Goal: Book appointment/travel/reservation

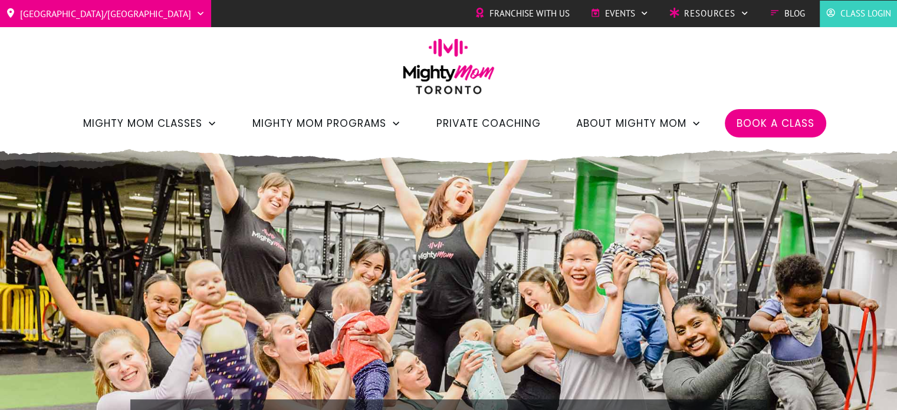
drag, startPoint x: 106, startPoint y: 4, endPoint x: 798, endPoint y: 116, distance: 700.6
click at [798, 116] on span "Book a Class" at bounding box center [776, 123] width 78 height 20
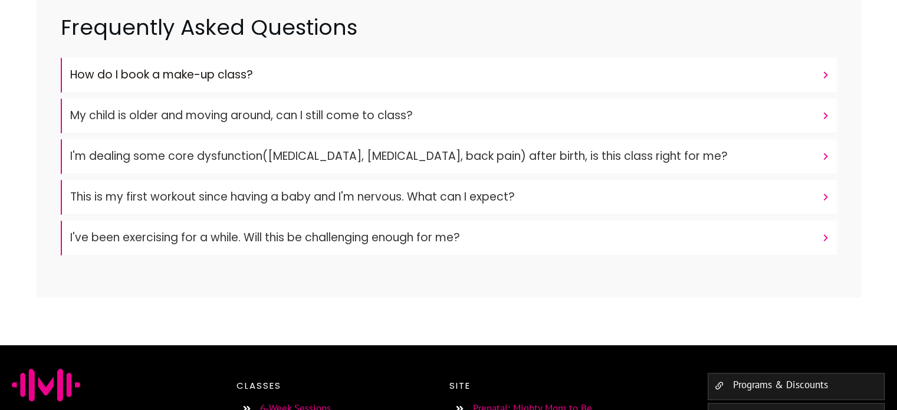
scroll to position [627, 0]
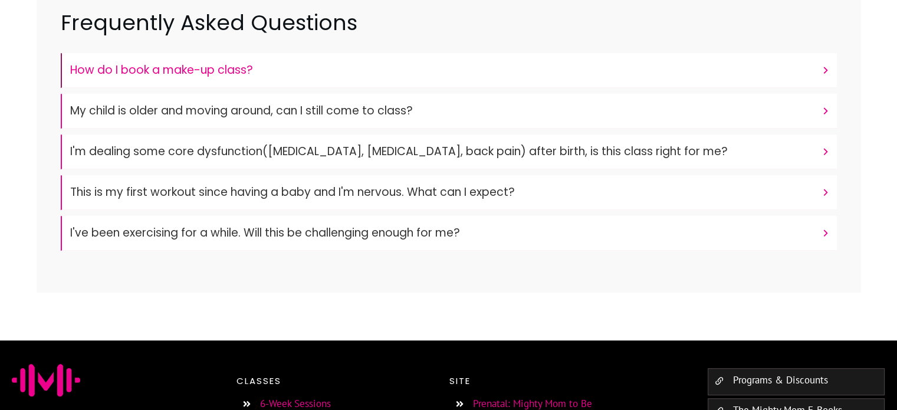
click at [324, 63] on h4 "How do I book a make-up class?" at bounding box center [443, 70] width 746 height 22
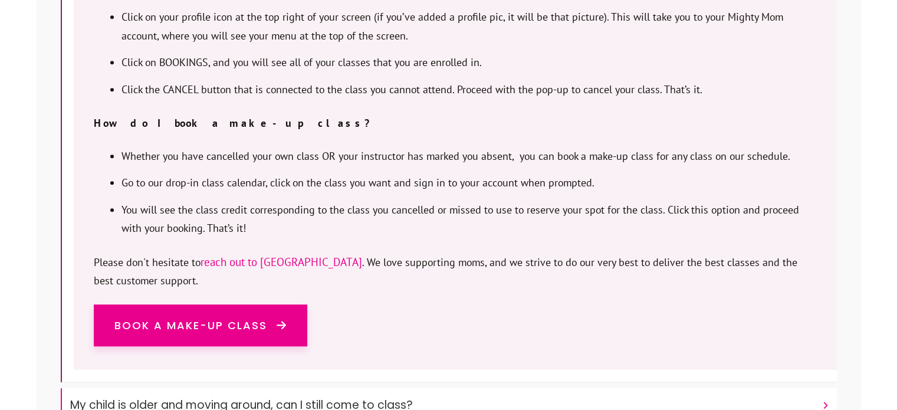
scroll to position [877, 0]
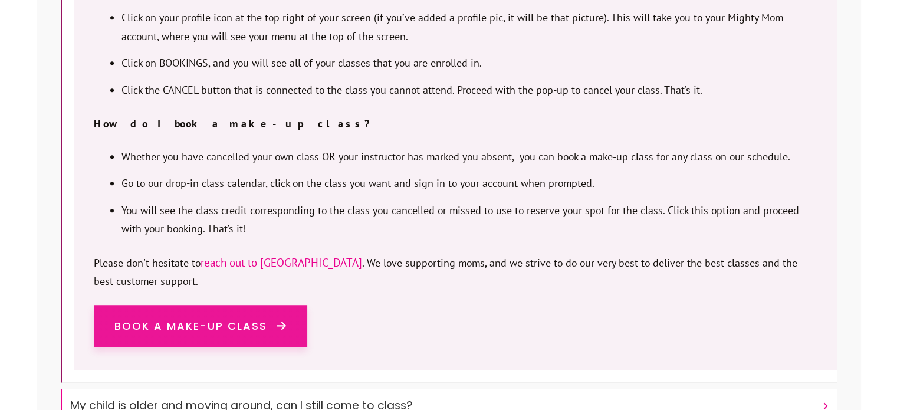
click at [271, 320] on span at bounding box center [276, 325] width 19 height 11
click at [235, 317] on span "Book a make-up Class" at bounding box center [190, 326] width 153 height 19
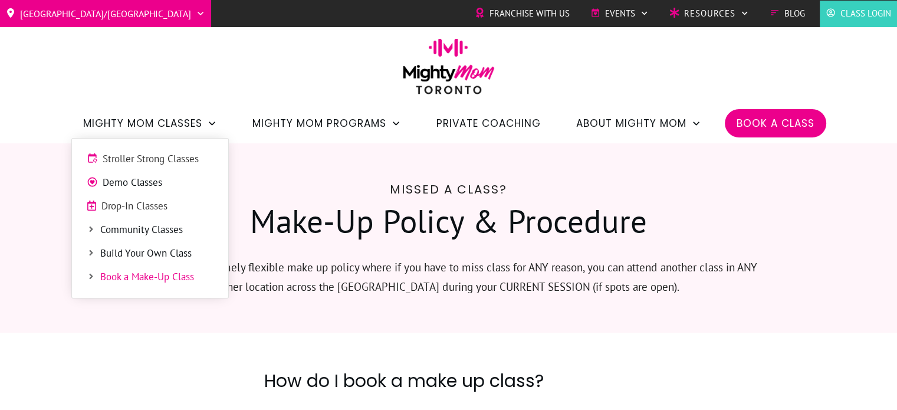
click at [143, 207] on span "Drop-In Classes" at bounding box center [157, 206] width 112 height 15
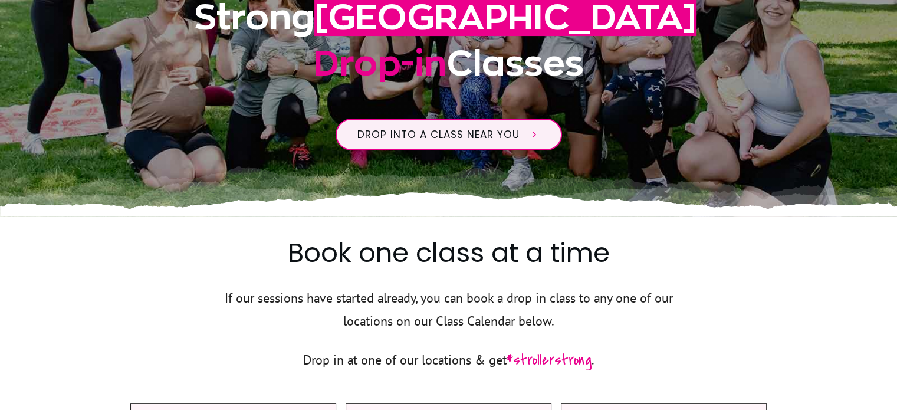
scroll to position [337, 0]
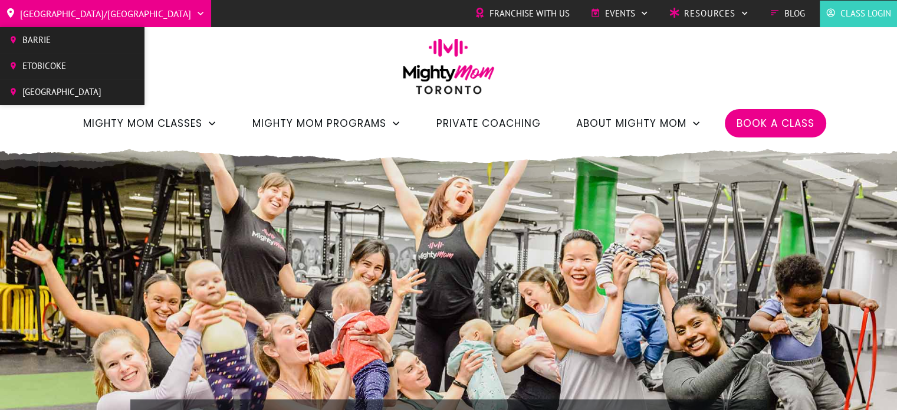
click at [62, 89] on span "[GEOGRAPHIC_DATA]" at bounding box center [61, 92] width 79 height 18
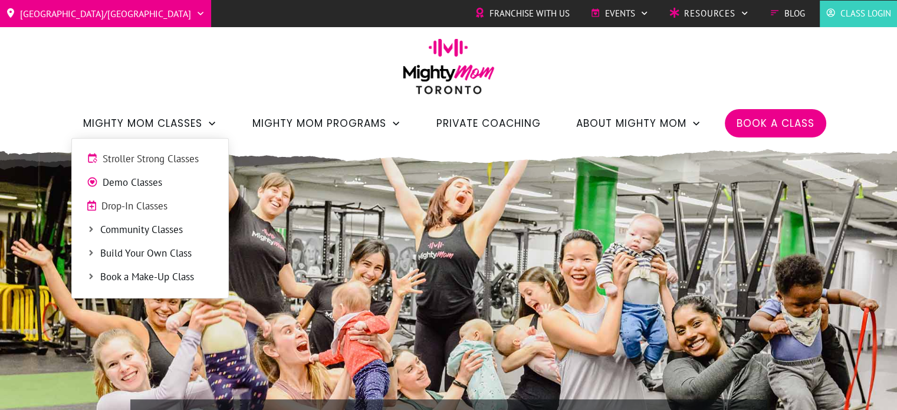
click at [146, 205] on span "Drop-In Classes" at bounding box center [157, 206] width 112 height 15
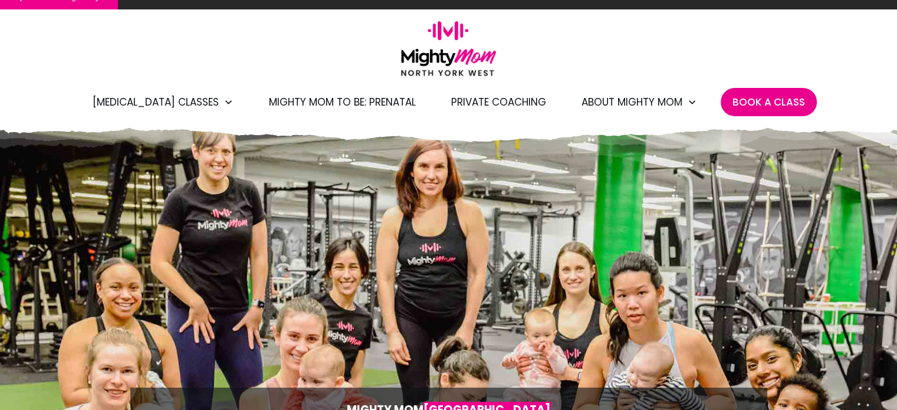
scroll to position [1, 0]
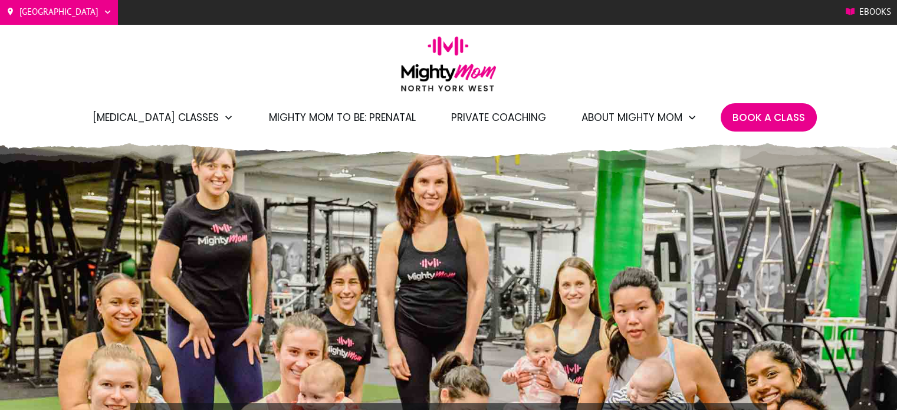
click at [752, 116] on span "Book A Class" at bounding box center [769, 117] width 73 height 20
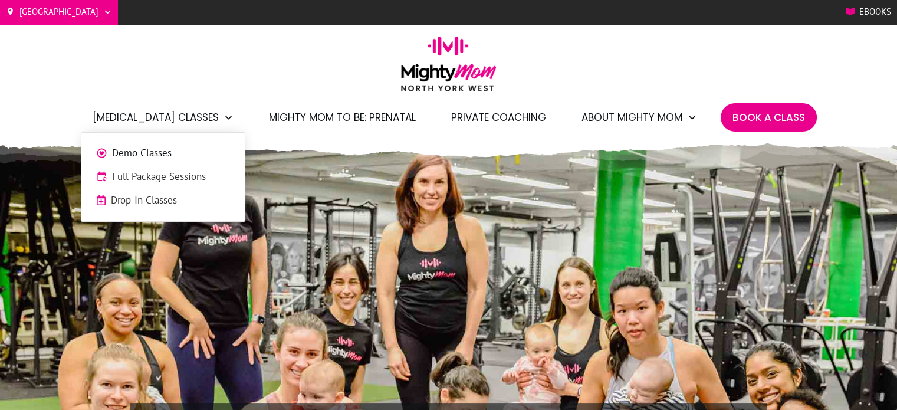
click at [171, 178] on span "Full Package Sessions" at bounding box center [171, 176] width 118 height 15
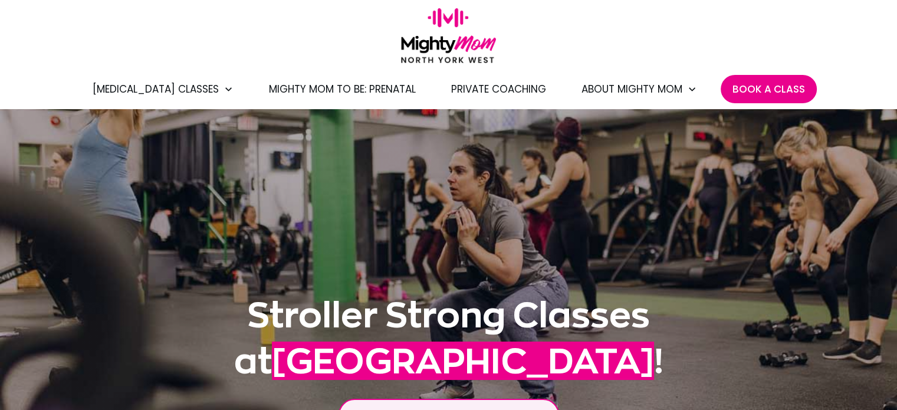
scroll to position [30, 0]
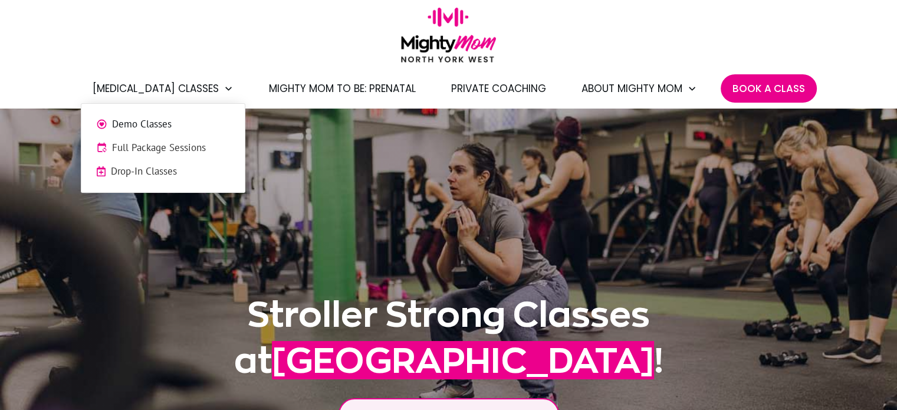
click at [172, 172] on span "Drop-In Classes" at bounding box center [170, 171] width 119 height 15
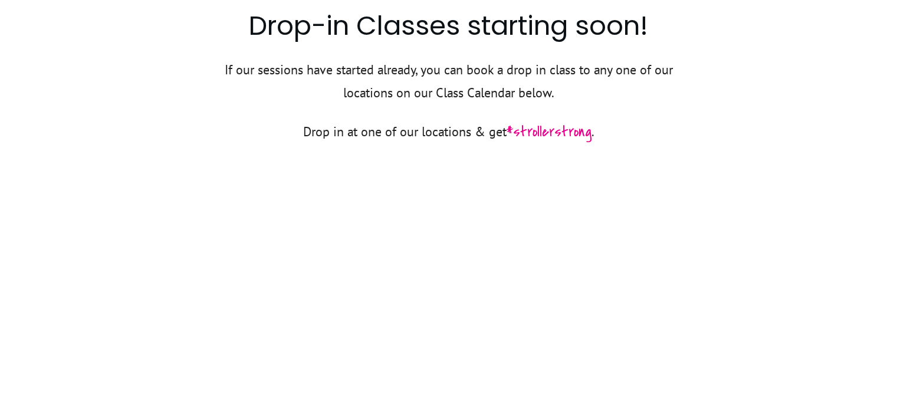
scroll to position [485, 0]
